Goal: Transaction & Acquisition: Purchase product/service

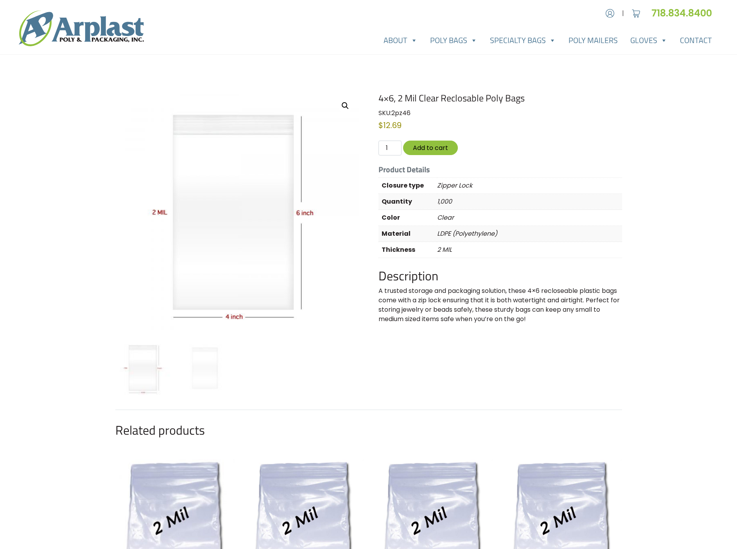
click at [621, 148] on form "4x6, 2 Mil Clear Reclosable Poly Bags quantity 1 Add to cart" at bounding box center [500, 147] width 243 height 15
click at [630, 247] on div "Account | Cart 718.834.8400" at bounding box center [368, 412] width 737 height 825
click at [439, 144] on button "Add to cart" at bounding box center [430, 147] width 55 height 14
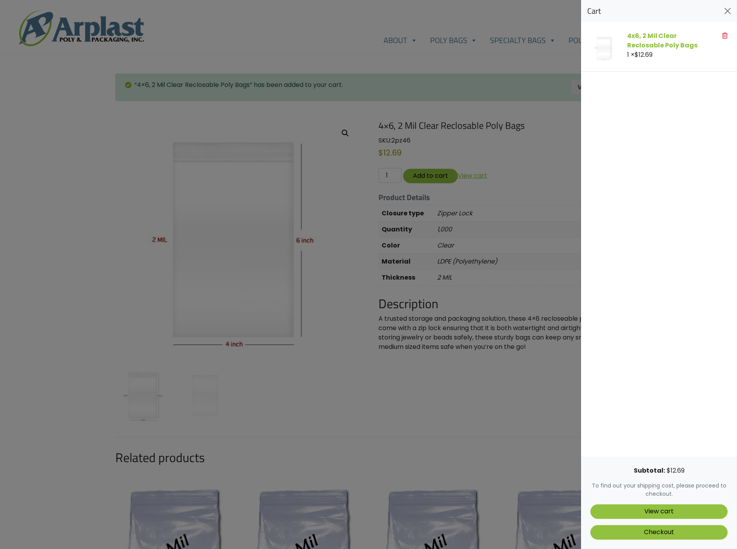
click at [673, 514] on link "View cart" at bounding box center [659, 511] width 137 height 14
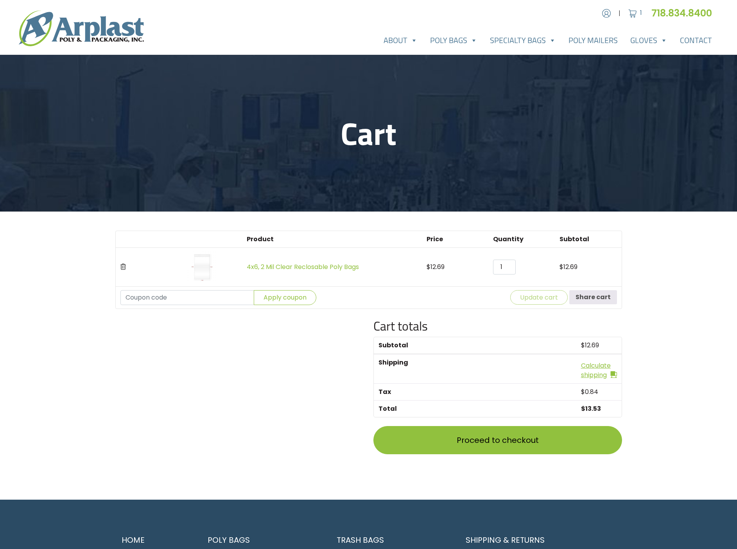
click at [687, 446] on main "Cart Product Price Quantity Subtotal 4x6, 2 Mil Clear Reclosable Poly Bags $ 12…" at bounding box center [368, 277] width 737 height 444
click at [595, 372] on link "Calculate shipping" at bounding box center [599, 370] width 36 height 19
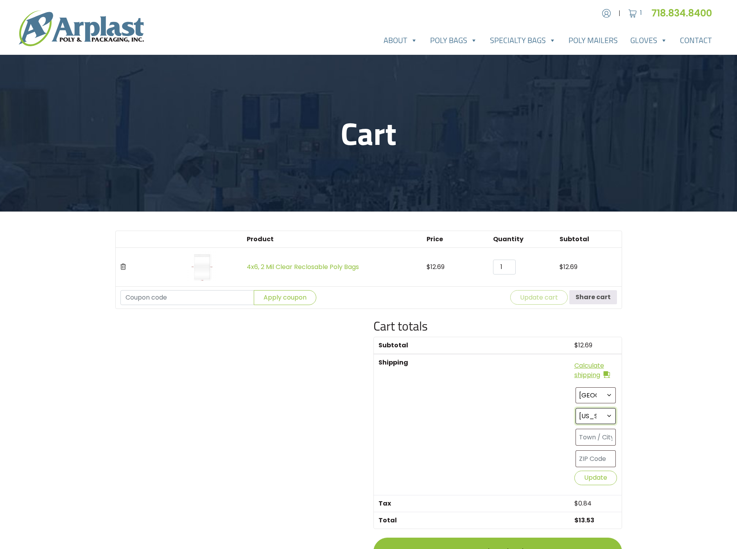
select select "AZ"
type input "phoenix"
click at [607, 460] on input "text" at bounding box center [596, 458] width 40 height 17
type input "85016"
click at [607, 479] on button "Update" at bounding box center [596, 477] width 43 height 14
